Goal: Task Accomplishment & Management: Use online tool/utility

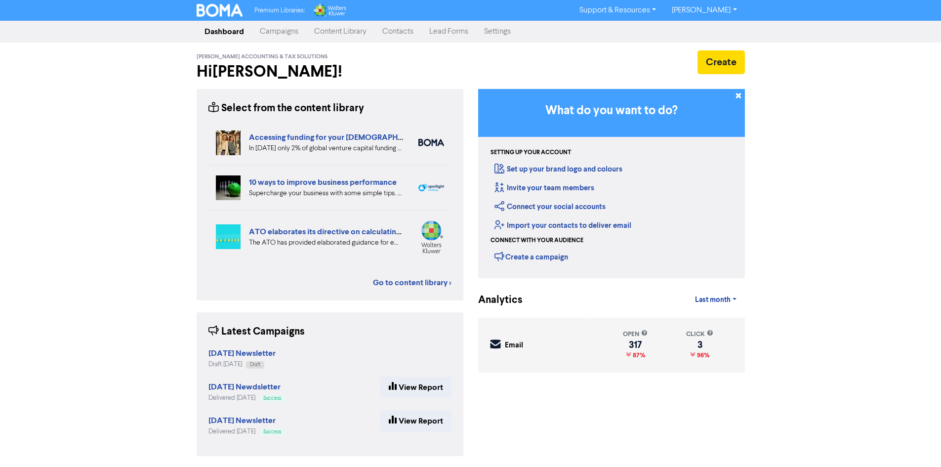
click at [416, 37] on link "Contacts" at bounding box center [397, 32] width 47 height 20
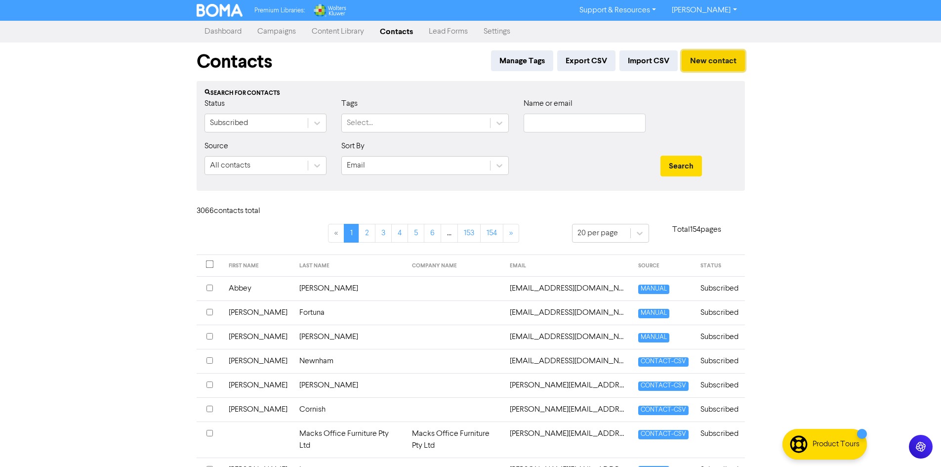
click at [709, 62] on button "New contact" at bounding box center [712, 60] width 63 height 21
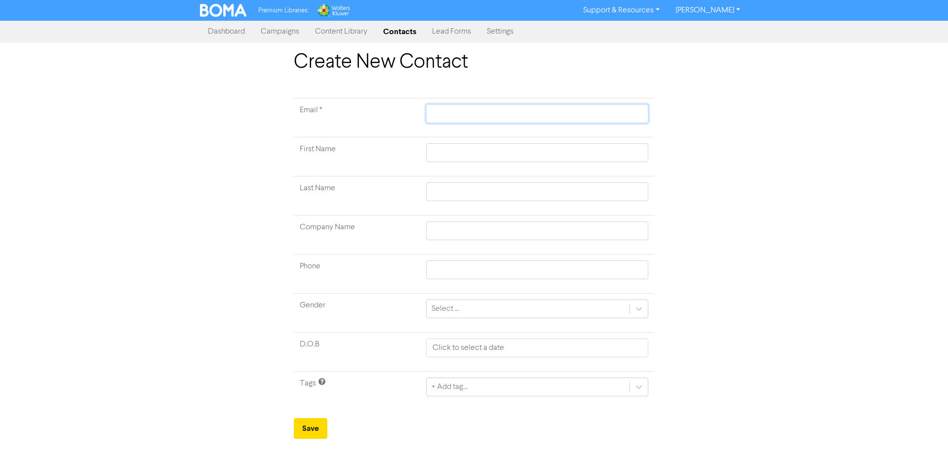
click at [525, 114] on input "text" at bounding box center [537, 113] width 222 height 19
type input "k"
type input "kr"
type input "kri"
type input "[PERSON_NAME]"
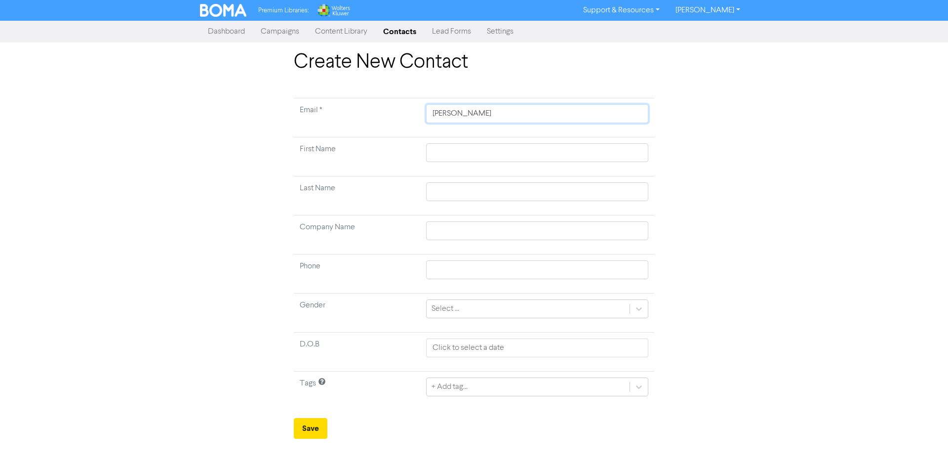
type input "krist"
type input "[PERSON_NAME]"
type input "kristyb"
type input "[EMAIL_ADDRESS][DOMAIN_NAME]"
click at [522, 148] on input "text" at bounding box center [537, 152] width 222 height 19
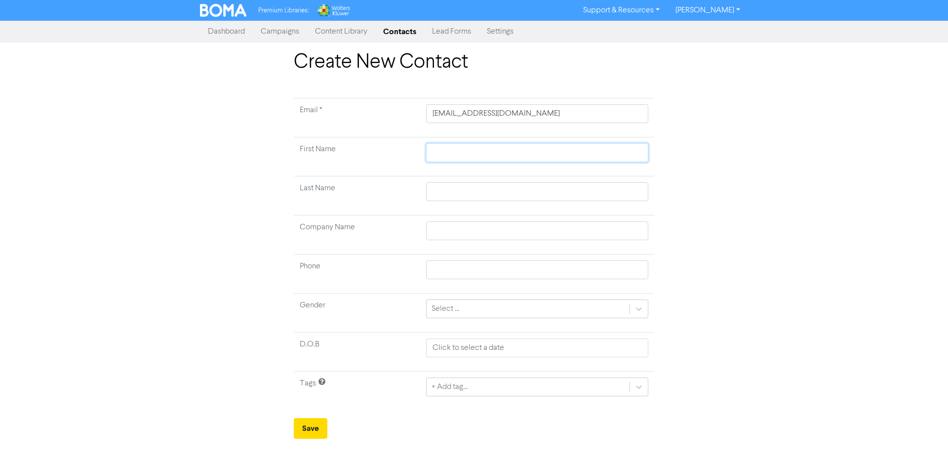
type input "K"
type input "Kr"
type input "Kri"
type input "[PERSON_NAME]"
type input "Krist"
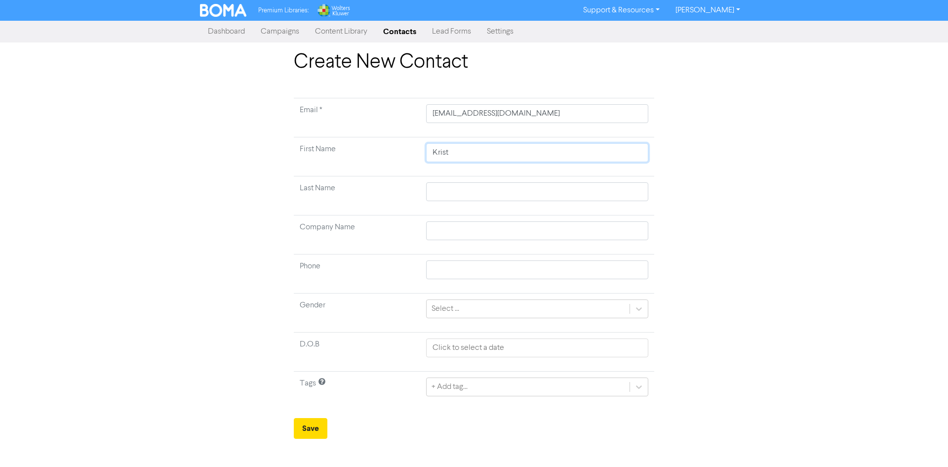
type input "[PERSON_NAME]"
type input "B"
type input "Be"
type input "Bee"
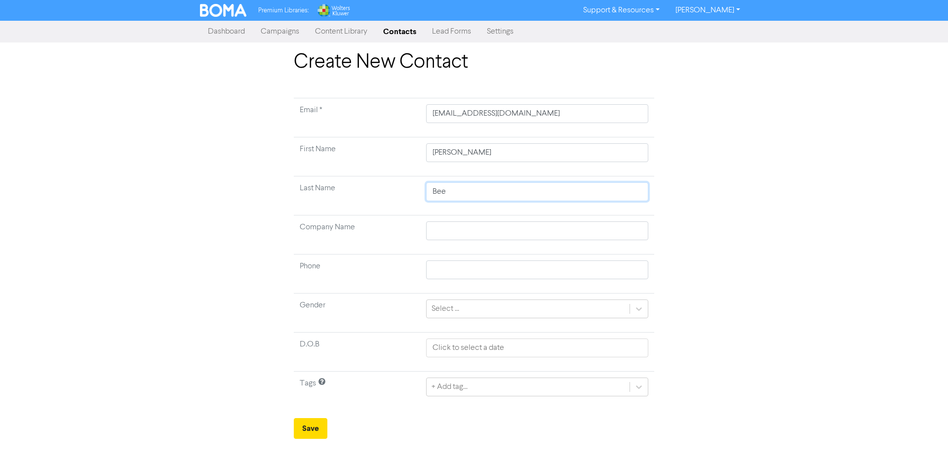
type input "Beer"
click at [314, 426] on button "Save" at bounding box center [311, 428] width 34 height 21
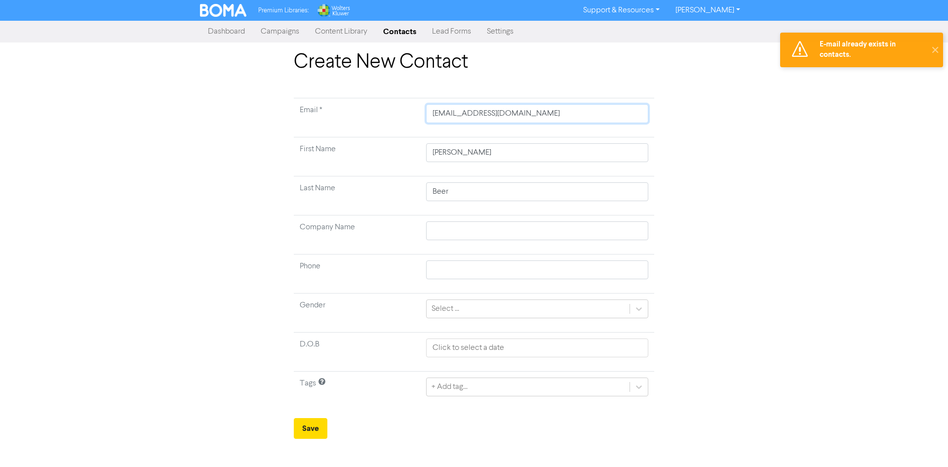
drag, startPoint x: 454, startPoint y: 116, endPoint x: 409, endPoint y: 112, distance: 44.6
click at [409, 112] on tr "Email * [EMAIL_ADDRESS][DOMAIN_NAME]" at bounding box center [474, 117] width 360 height 39
type input "s@[DOMAIN_NAME]"
type input "[EMAIL_ADDRESS][DOMAIN_NAME]"
type input "[PERSON_NAME][EMAIL_ADDRESS][DOMAIN_NAME]"
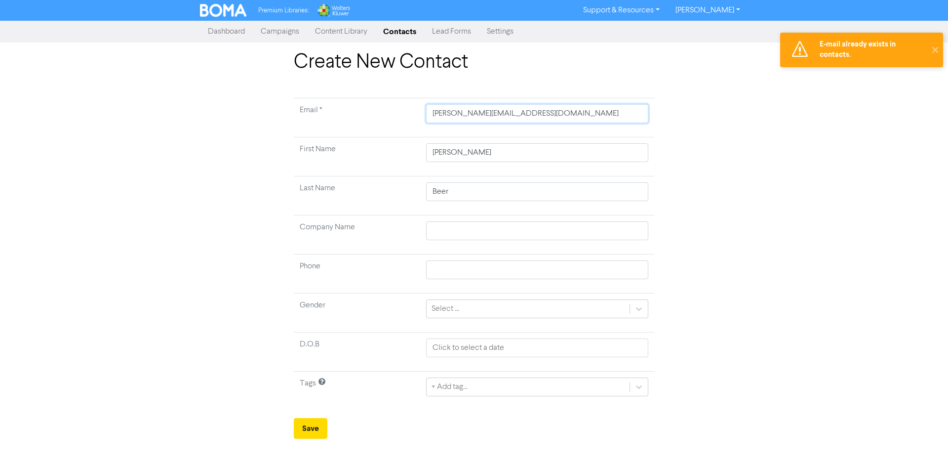
type input "[PERSON_NAME][EMAIL_ADDRESS][DOMAIN_NAME]"
drag, startPoint x: 479, startPoint y: 159, endPoint x: 387, endPoint y: 154, distance: 92.0
click at [387, 154] on tr "First Name [PERSON_NAME]" at bounding box center [474, 156] width 360 height 39
type input "S"
type input "Sa"
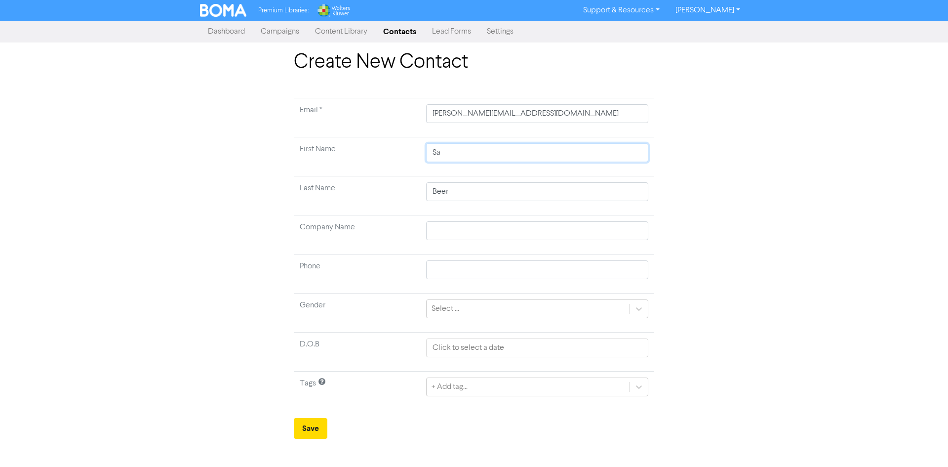
type input "San"
click at [476, 159] on input "San" at bounding box center [537, 152] width 222 height 19
type input "Sa"
type input "[PERSON_NAME]"
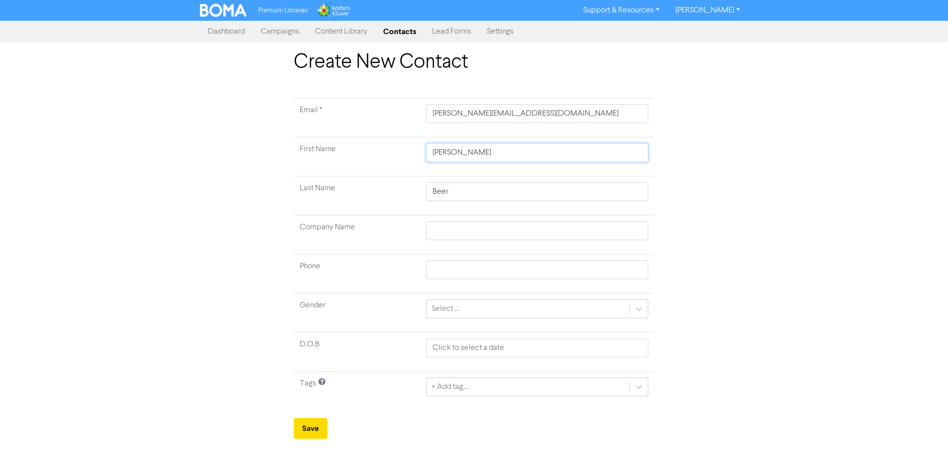
type input "[PERSON_NAME]"
type input "M"
type input "Ma"
type input "Mar"
type input "Maro"
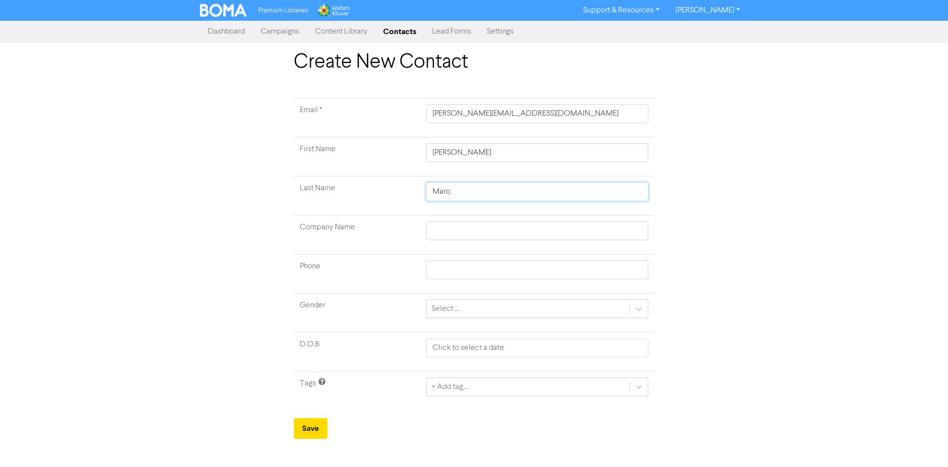
type input "Maron"
type input "[PERSON_NAME]"
click at [313, 429] on button "Save" at bounding box center [311, 428] width 34 height 21
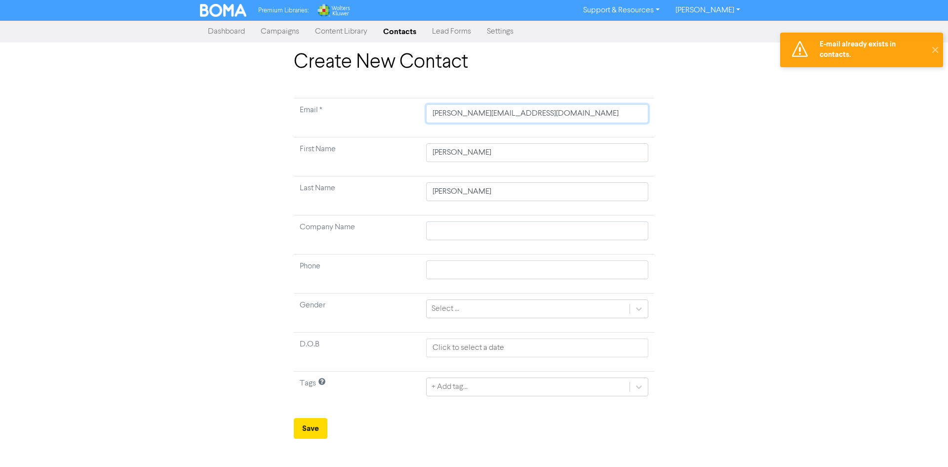
drag, startPoint x: 447, startPoint y: 116, endPoint x: 395, endPoint y: 108, distance: 53.4
click at [399, 109] on tr "Email * [PERSON_NAME][EMAIL_ADDRESS][DOMAIN_NAME]" at bounding box center [474, 117] width 360 height 39
type input "h@[DOMAIN_NAME]"
type input "[EMAIL_ADDRESS][DOMAIN_NAME]"
type input "[PERSON_NAME][EMAIL_ADDRESS][DOMAIN_NAME]"
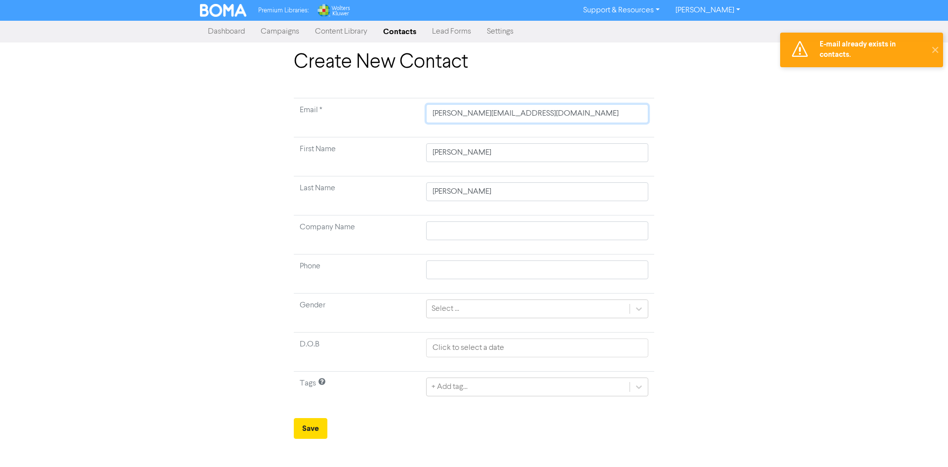
type input "[PERSON_NAME][EMAIL_ADDRESS][DOMAIN_NAME]"
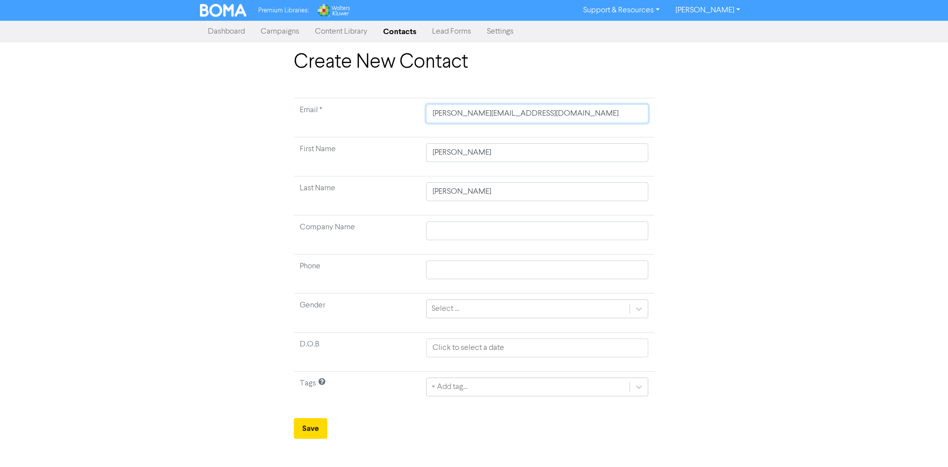
type input "[PERSON_NAME][EMAIL_ADDRESS][DOMAIN_NAME]"
type input "[EMAIL_ADDRESS][DOMAIN_NAME]"
type input "[PERSON_NAME][EMAIL_ADDRESS][DOMAIN_NAME]"
type input "[EMAIL_ADDRESS][DOMAIN_NAME]"
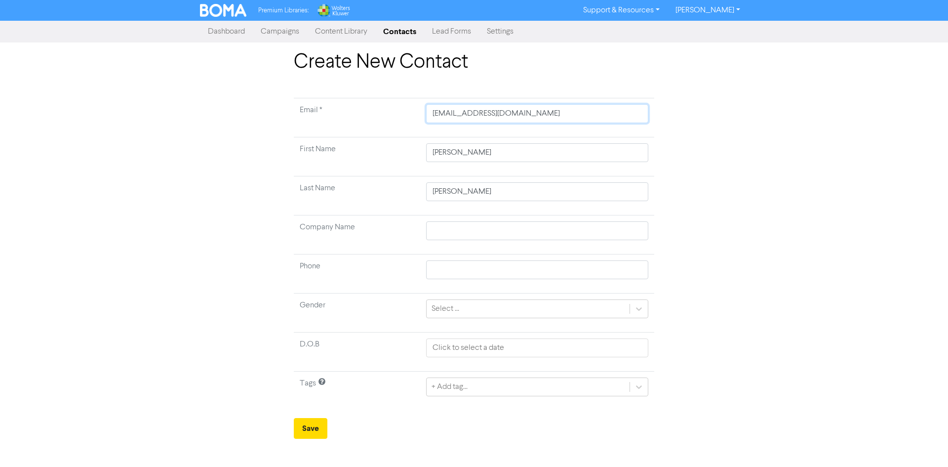
type input "[PERSON_NAME][EMAIL_ADDRESS][DOMAIN_NAME]"
type input "[EMAIL_ADDRESS][DOMAIN_NAME]"
type input "[PERSON_NAME][EMAIL_ADDRESS][DOMAIN_NAME]"
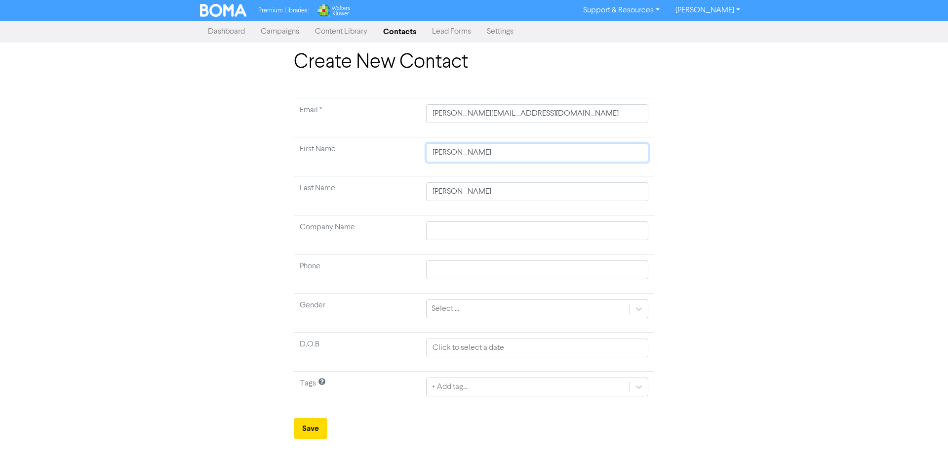
drag, startPoint x: 462, startPoint y: 150, endPoint x: 362, endPoint y: 150, distance: 99.7
click at [365, 150] on tr "First Name [PERSON_NAME]" at bounding box center [474, 156] width 360 height 39
type input "H"
type input "Hr"
type input "H"
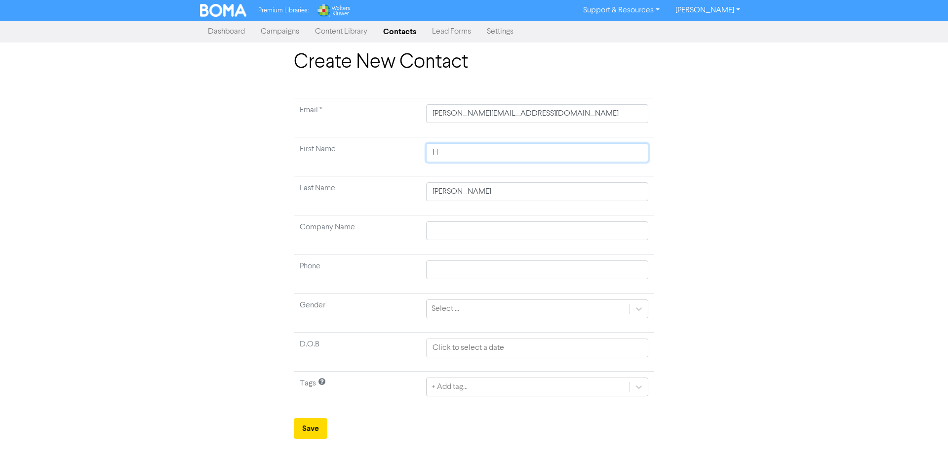
type input "Ha"
type input "Har"
type input "[PERSON_NAME]"
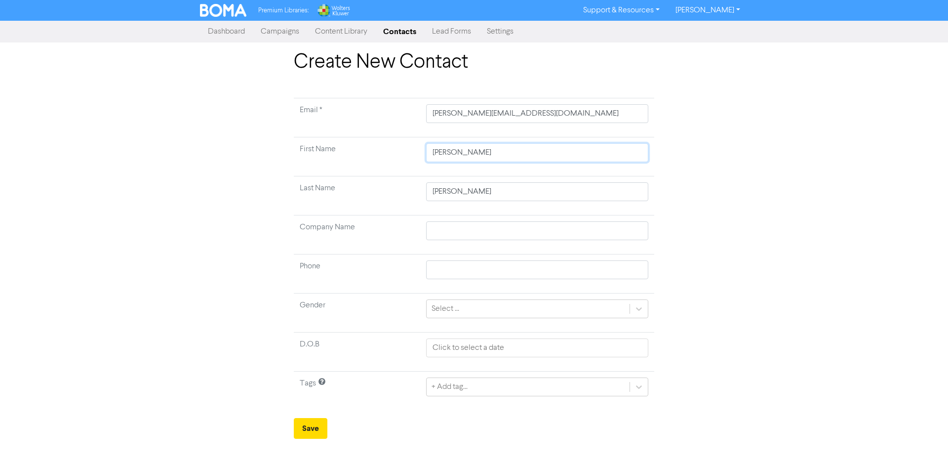
type input "Harriso"
type input "[PERSON_NAME]"
type input "B"
type input "Ba"
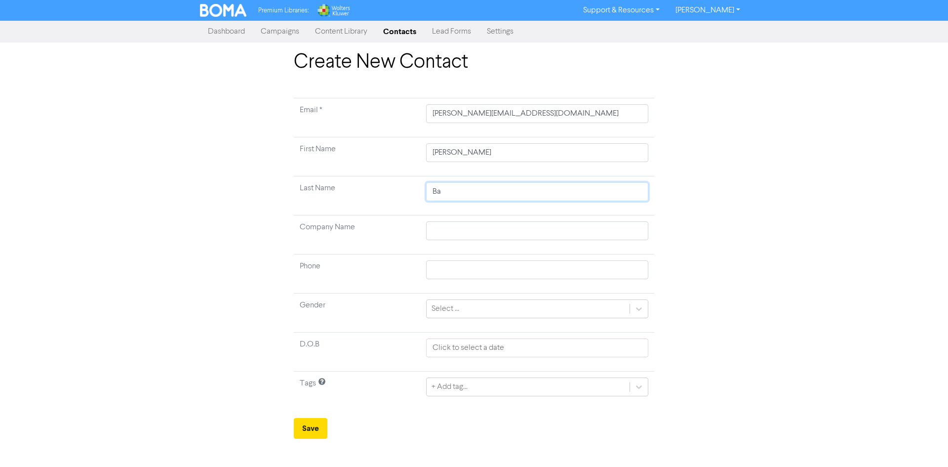
type input "[MEDICAL_DATA]"
type input "[PERSON_NAME]"
click at [314, 428] on button "Save" at bounding box center [311, 428] width 34 height 21
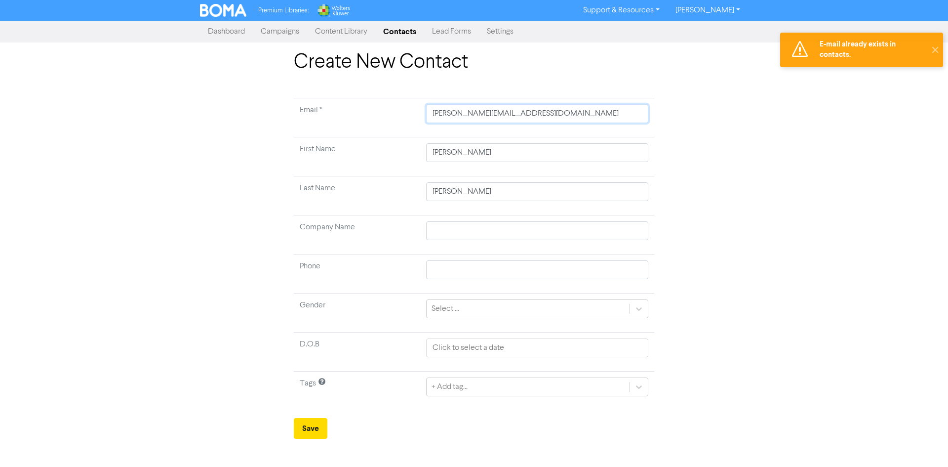
drag, startPoint x: 461, startPoint y: 115, endPoint x: 350, endPoint y: 93, distance: 113.2
click at [390, 102] on tr "Email * [PERSON_NAME][EMAIL_ADDRESS][DOMAIN_NAME]" at bounding box center [474, 117] width 360 height 39
type input "a@[DOMAIN_NAME]"
type input "[EMAIL_ADDRESS][DOMAIN_NAME]"
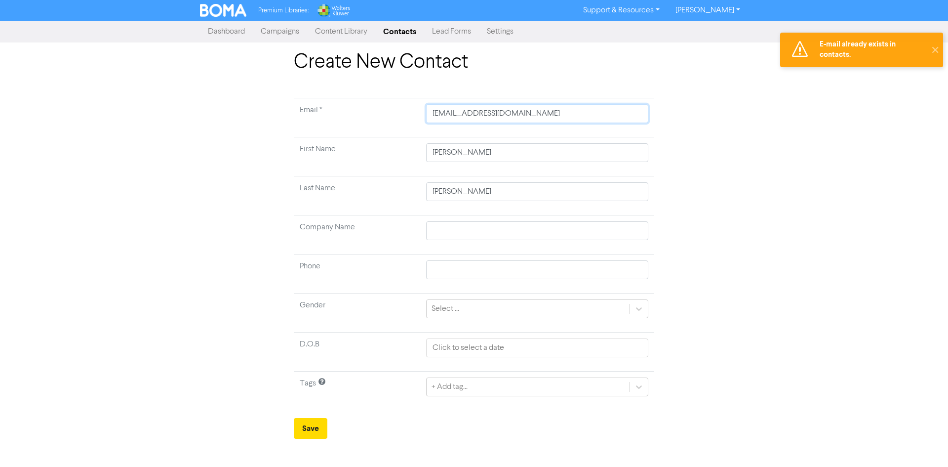
type input "[EMAIL_ADDRESS][DOMAIN_NAME]"
type input "AS"
type input "ASb"
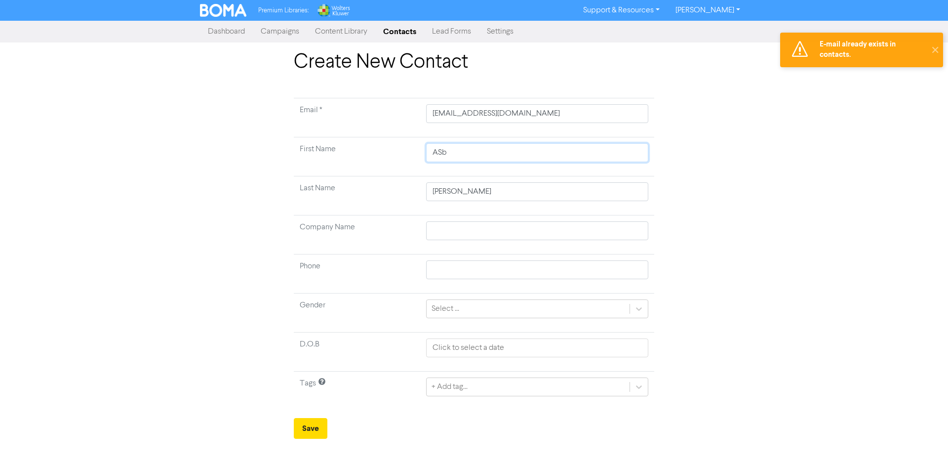
type input "ASbb"
type input "ASbbe"
type input "ASbbey"
type input "ASbbe"
type input "ASbb"
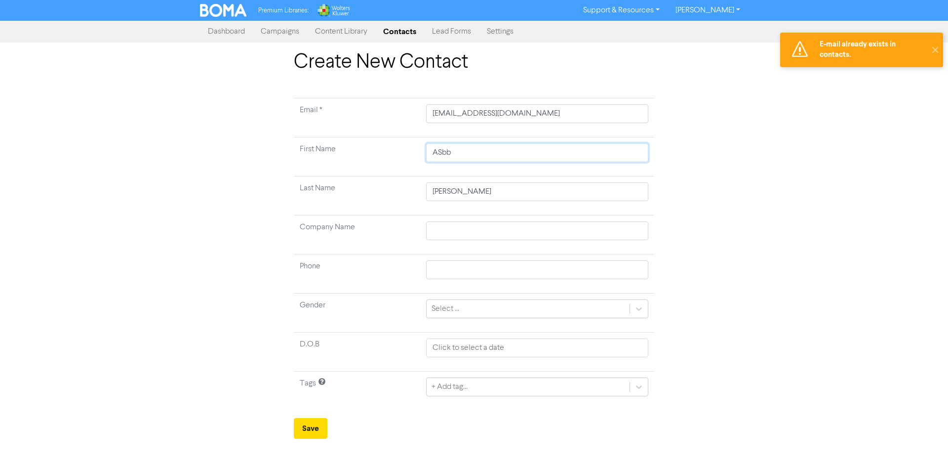
type input "ASb"
type input "AS"
type input "A"
type input "Ab"
type input "Abb"
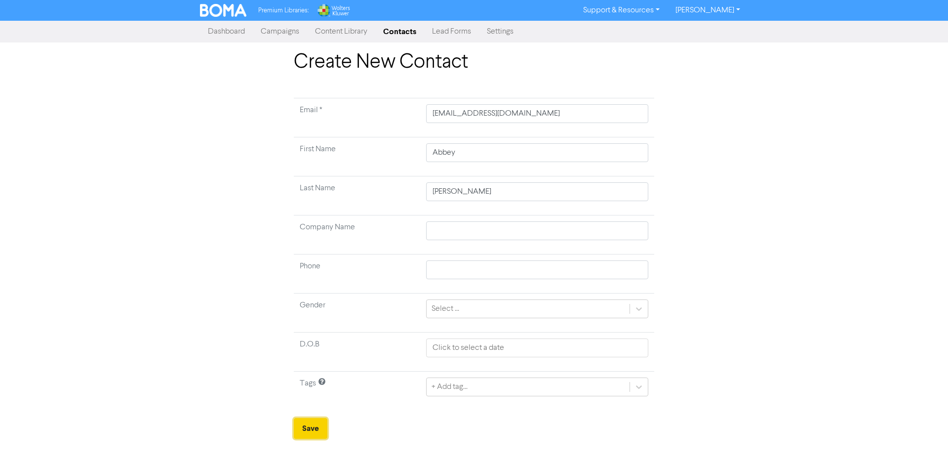
click at [306, 430] on button "Save" at bounding box center [311, 428] width 34 height 21
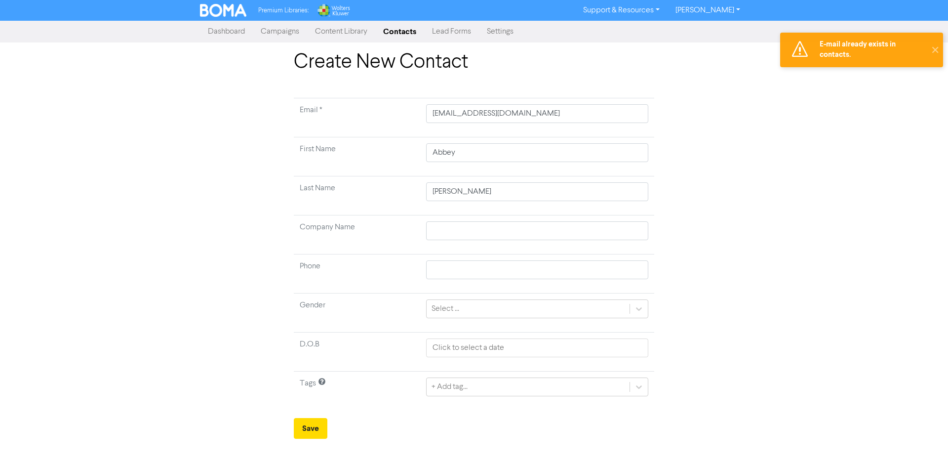
click at [216, 35] on link "Dashboard" at bounding box center [226, 32] width 53 height 20
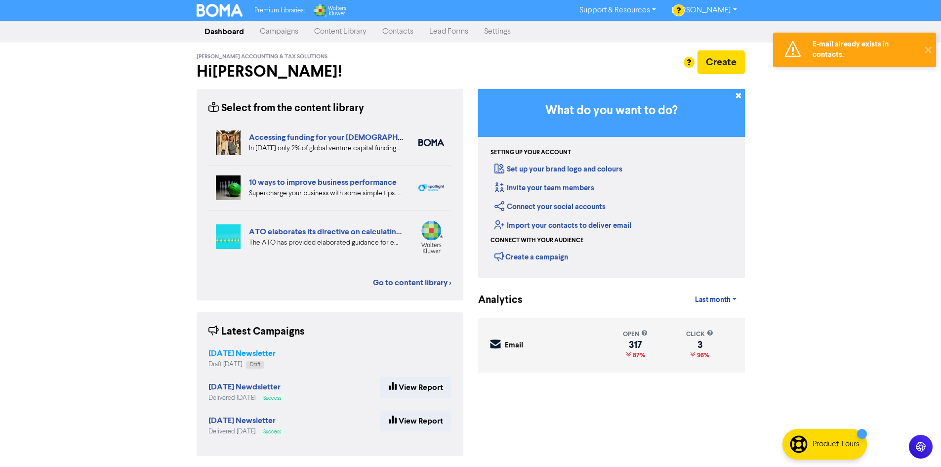
click at [254, 356] on strong "[DATE] Newsletter" at bounding box center [241, 353] width 67 height 10
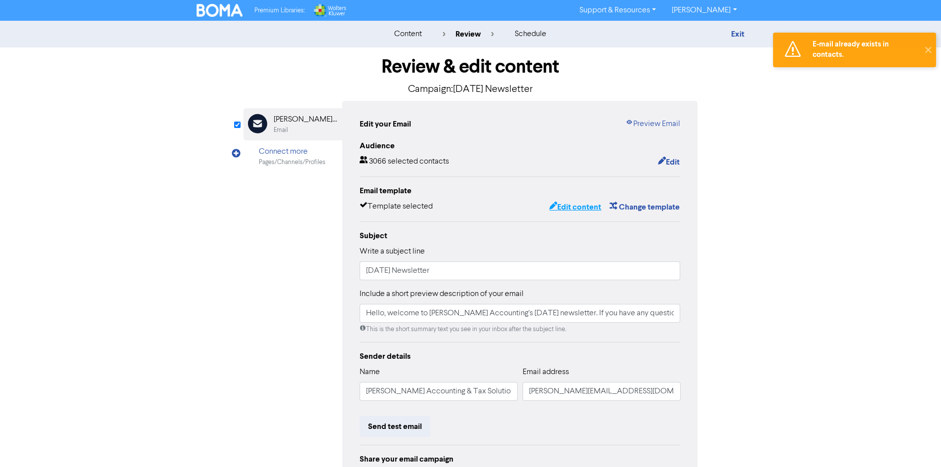
click at [586, 207] on button "Edit content" at bounding box center [575, 206] width 53 height 13
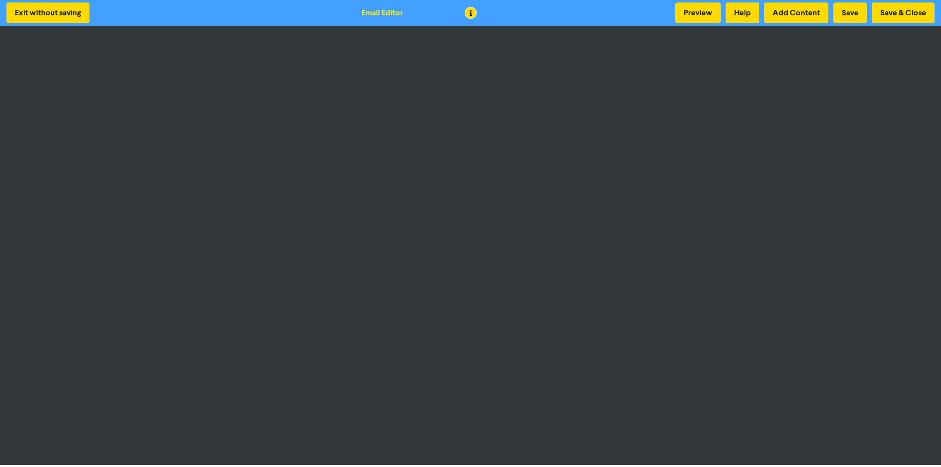
scroll to position [1, 0]
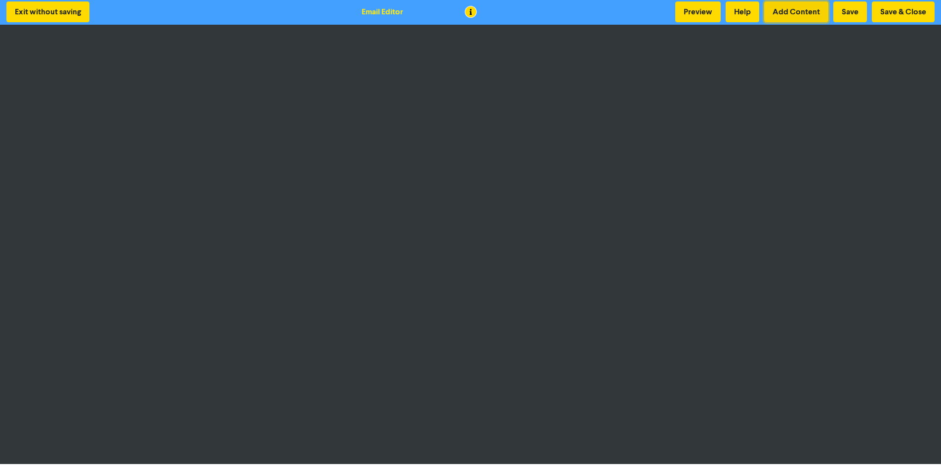
click at [784, 13] on button "Add Content" at bounding box center [796, 11] width 64 height 21
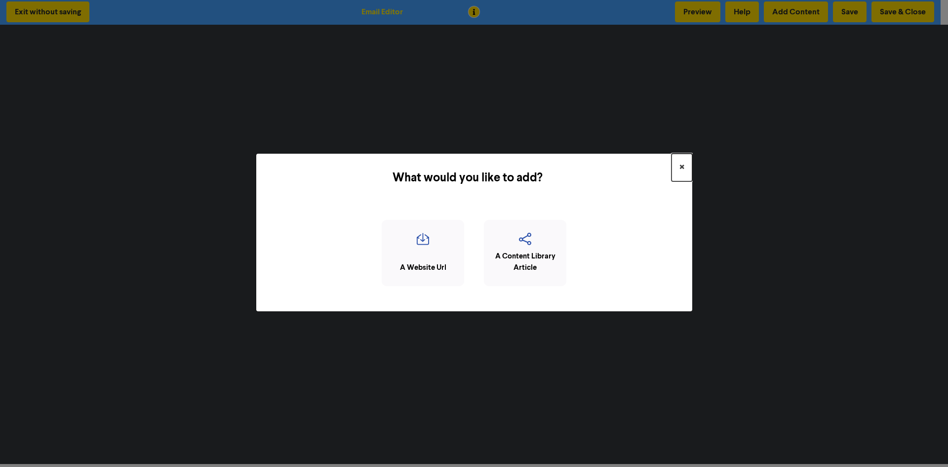
click at [681, 165] on span "×" at bounding box center [681, 167] width 5 height 15
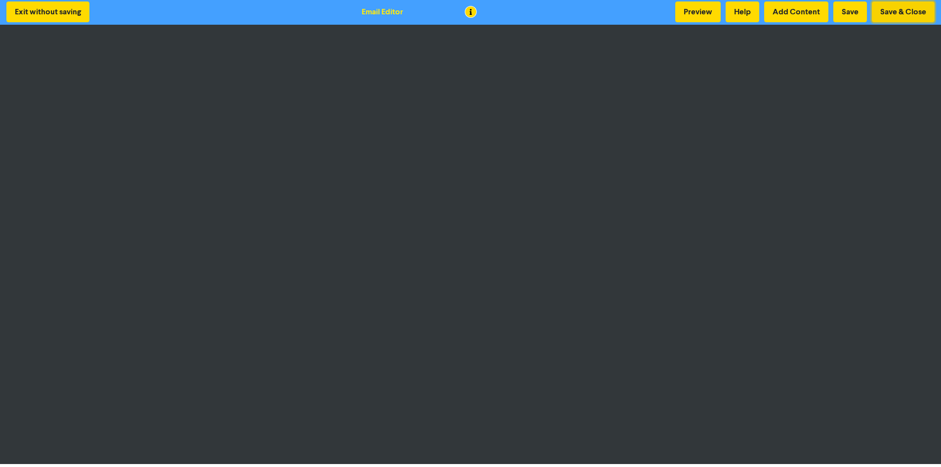
click at [923, 4] on button "Save & Close" at bounding box center [903, 11] width 63 height 21
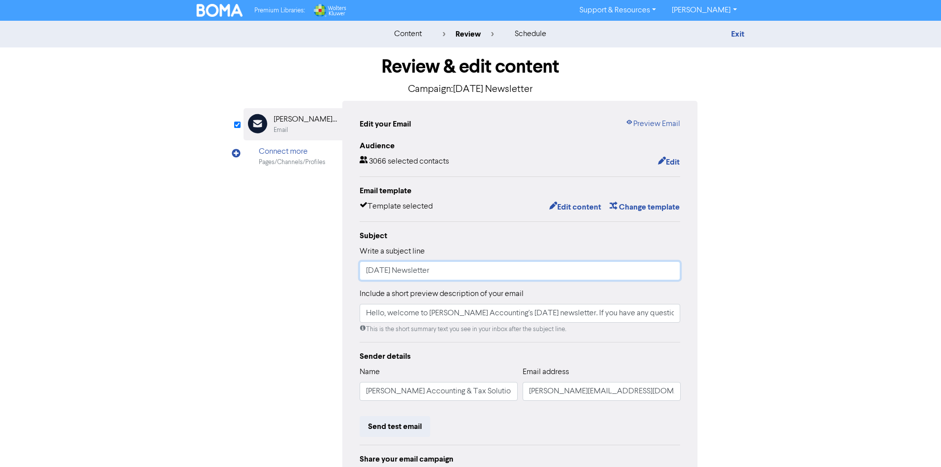
drag, startPoint x: 403, startPoint y: 267, endPoint x: 312, endPoint y: 265, distance: 91.4
click at [315, 266] on div "Email Created with Sketch. [PERSON_NAME] Accounting & Tax Solutions Email Conne…" at bounding box center [470, 311] width 454 height 420
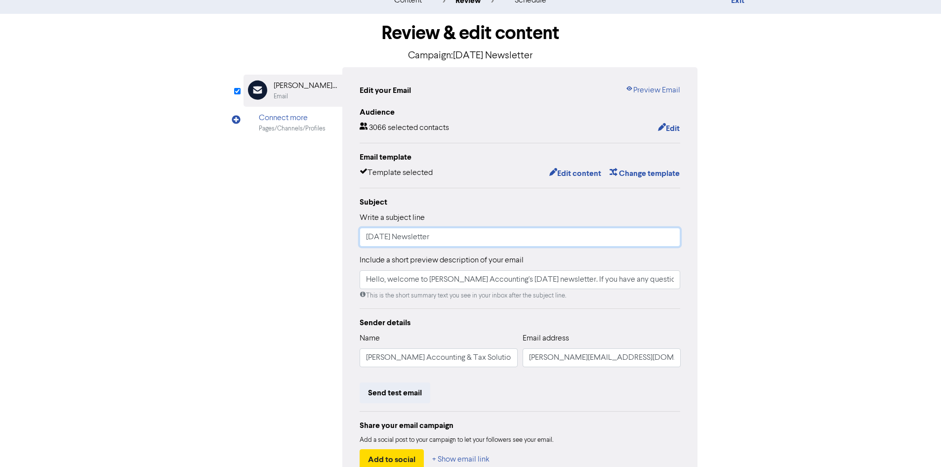
scroll to position [99, 0]
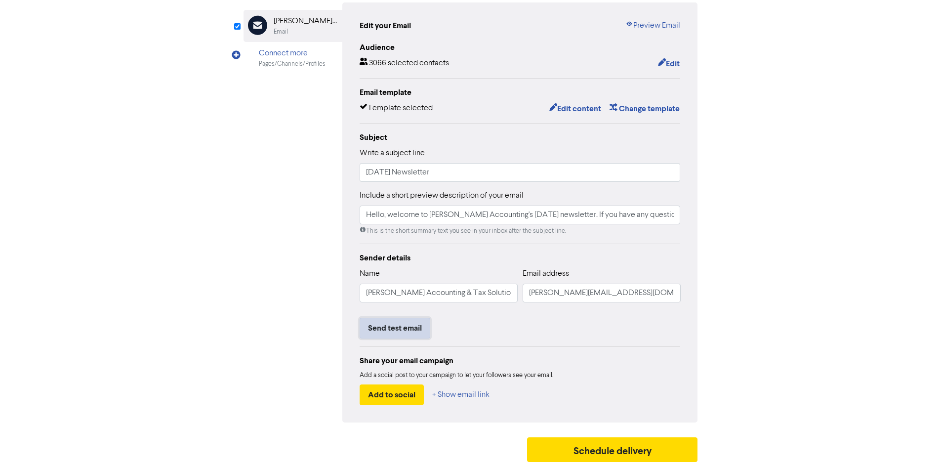
click at [394, 327] on button "Send test email" at bounding box center [394, 327] width 71 height 21
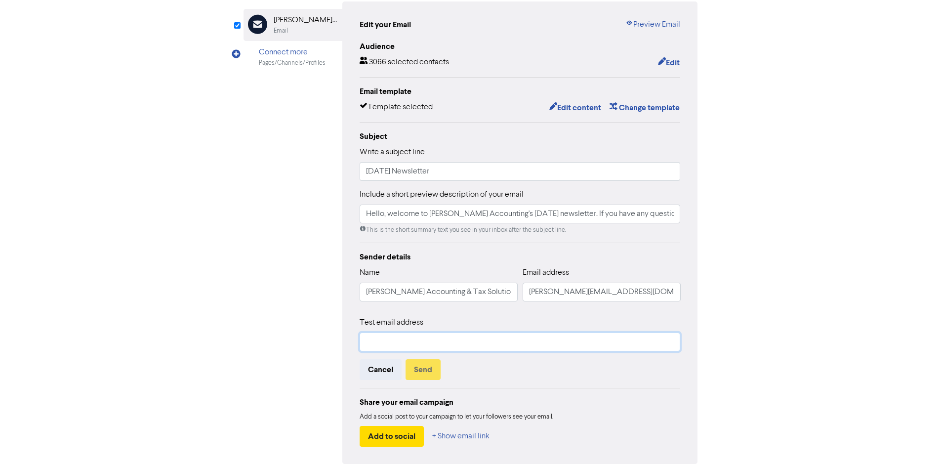
click at [443, 343] on input "text" at bounding box center [519, 341] width 321 height 19
click at [433, 370] on button "Send" at bounding box center [422, 369] width 35 height 21
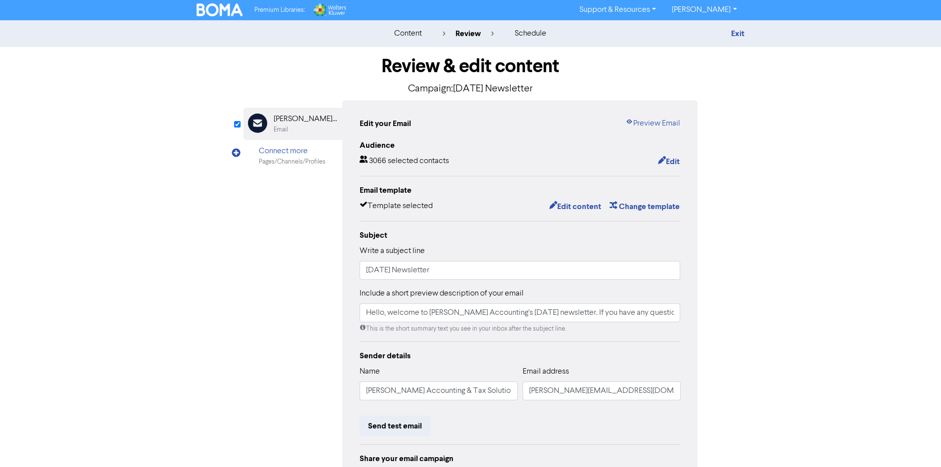
scroll to position [0, 0]
click at [586, 208] on button "Edit content" at bounding box center [575, 206] width 53 height 13
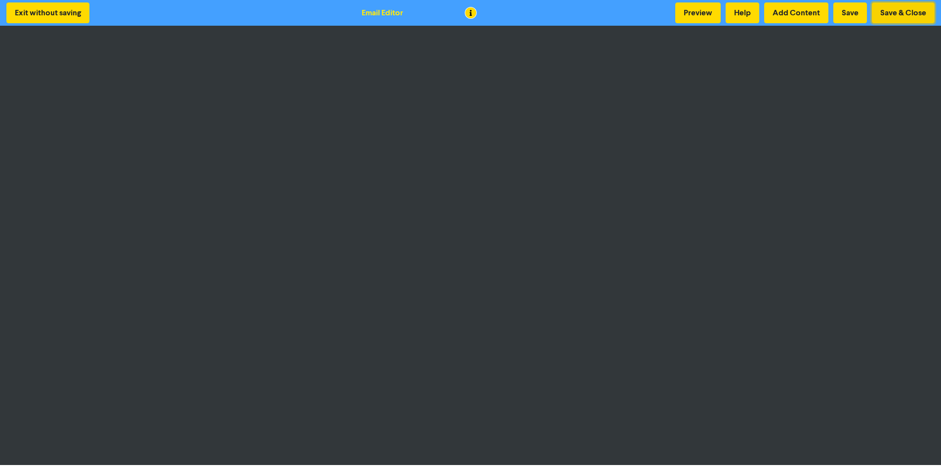
click at [897, 15] on button "Save & Close" at bounding box center [903, 12] width 63 height 21
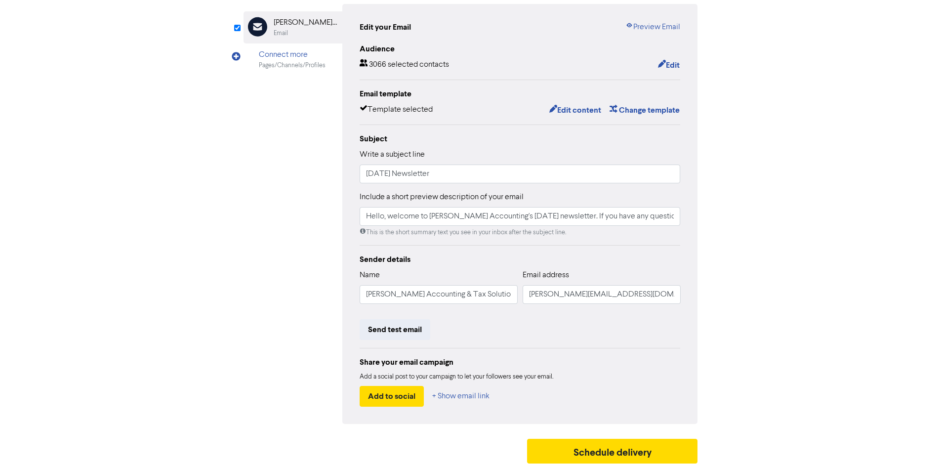
scroll to position [99, 0]
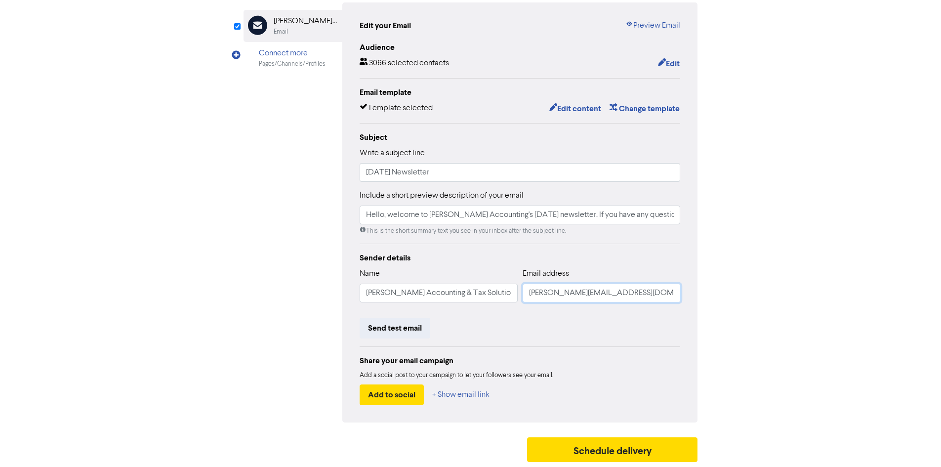
drag, startPoint x: 551, startPoint y: 297, endPoint x: 463, endPoint y: 291, distance: 88.6
click at [473, 292] on div "Name [PERSON_NAME] Accounting & Tax Solutions Email address [PERSON_NAME][EMAIL…" at bounding box center [519, 289] width 321 height 42
click at [418, 328] on button "Send test email" at bounding box center [394, 327] width 71 height 21
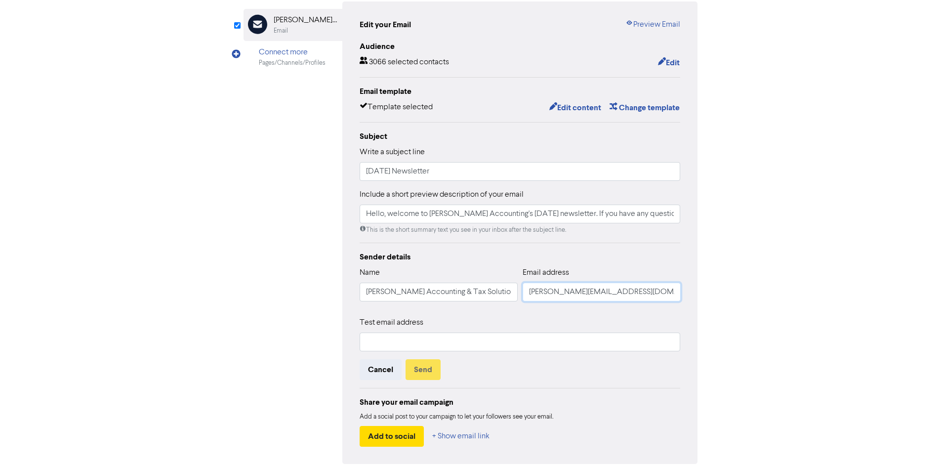
drag, startPoint x: 547, startPoint y: 292, endPoint x: 505, endPoint y: 285, distance: 42.0
click at [506, 285] on div "Name [PERSON_NAME] Accounting & Tax Solutions Email address [PERSON_NAME][EMAIL…" at bounding box center [519, 288] width 321 height 42
click at [425, 362] on button "Send" at bounding box center [422, 369] width 35 height 21
